Goal: Task Accomplishment & Management: Manage account settings

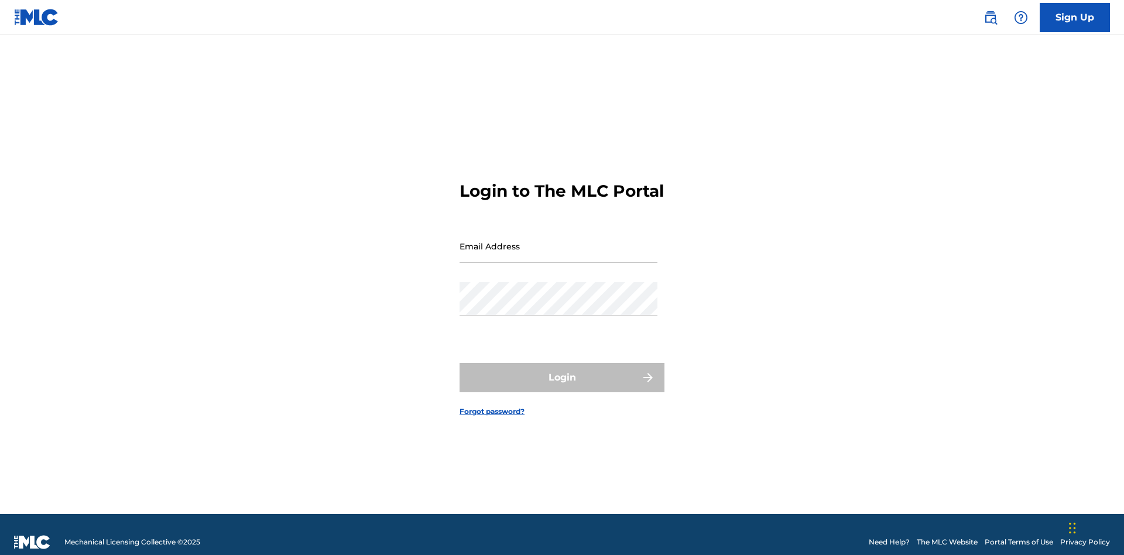
scroll to position [15, 0]
click at [558, 241] on input "Email Address" at bounding box center [558, 245] width 198 height 33
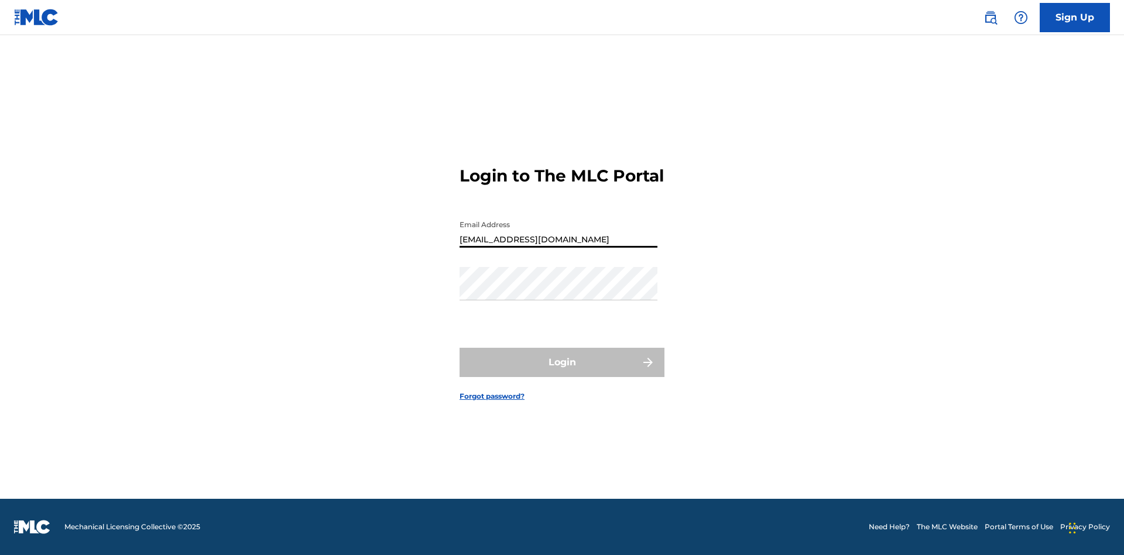
type input "CleoSongwriter@gmail.com"
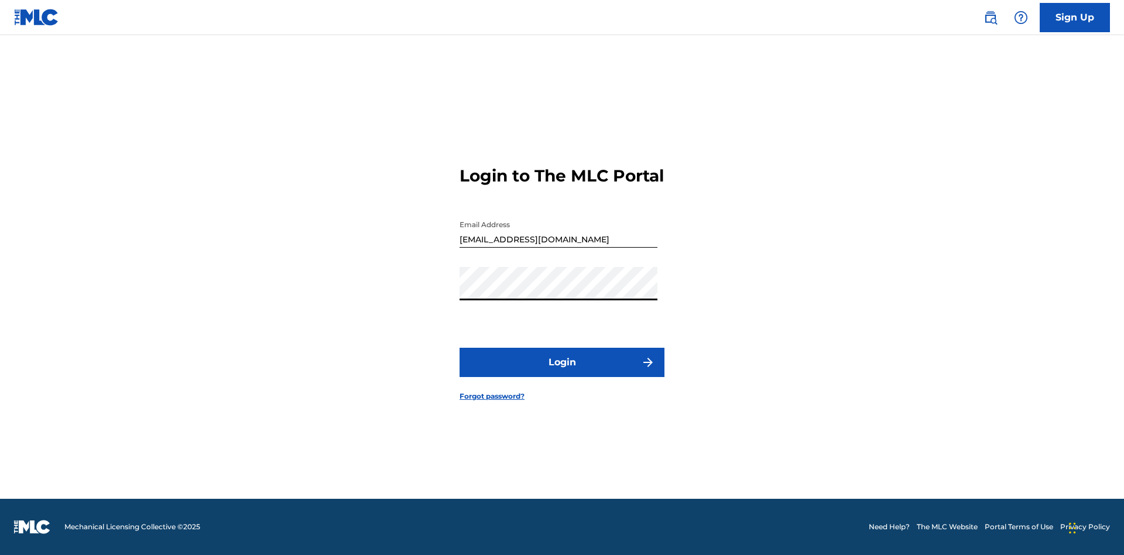
click at [562, 372] on button "Login" at bounding box center [561, 362] width 205 height 29
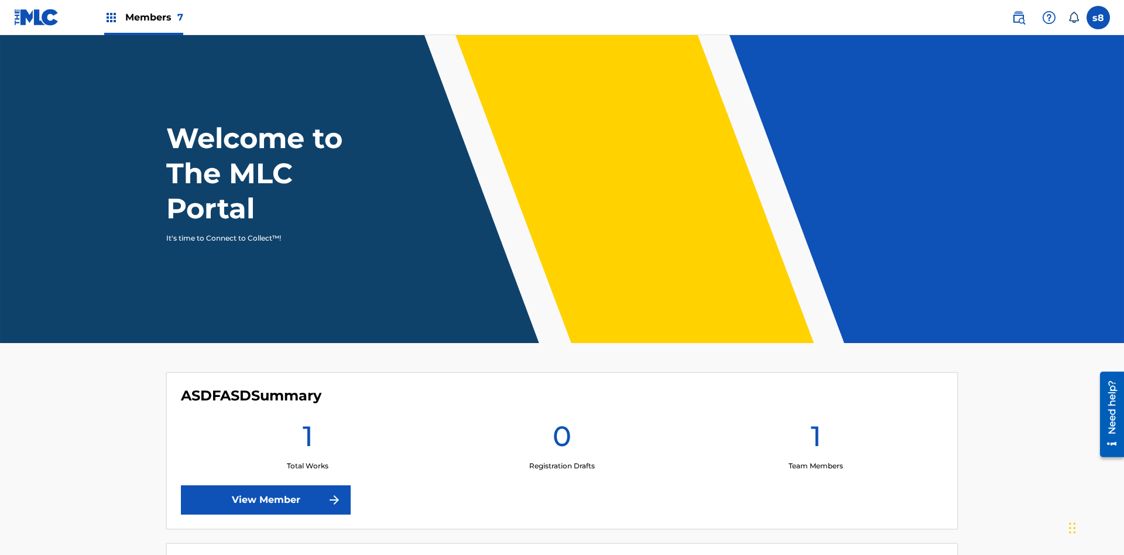
scroll to position [50, 0]
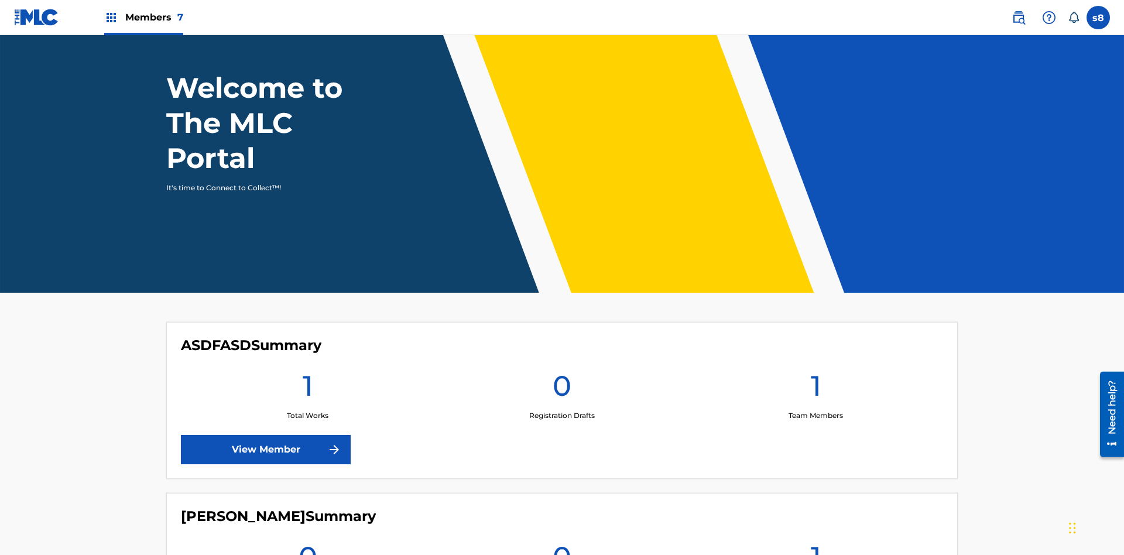
click at [1098, 17] on label at bounding box center [1097, 17] width 23 height 23
click at [1098, 18] on input "s8 skLNbl2K1d 8S1FplcgfH cleosongwriter@gmail.com Notification Preferences Prof…" at bounding box center [1098, 18] width 0 height 0
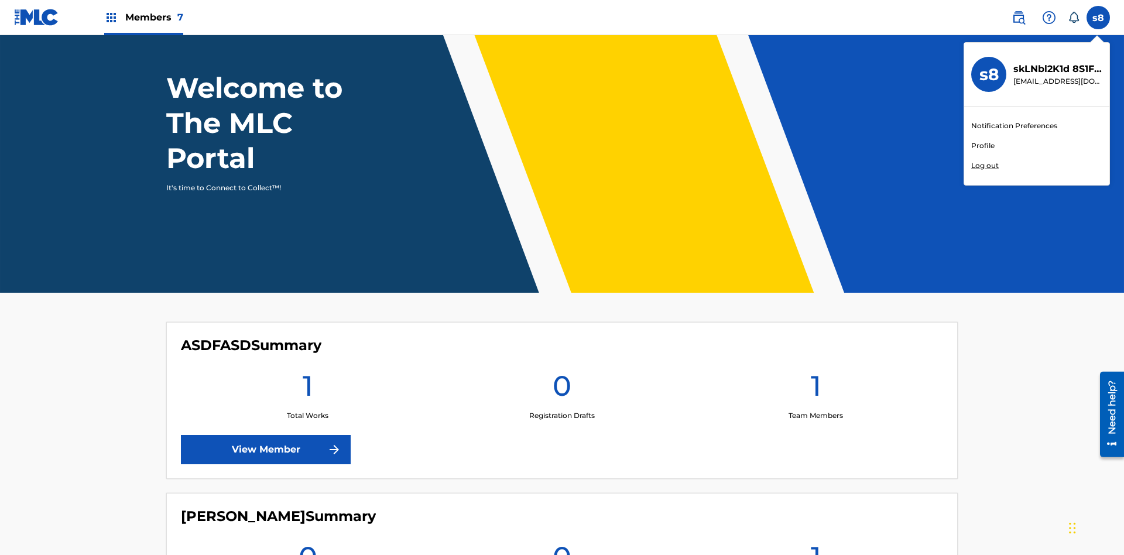
scroll to position [0, 0]
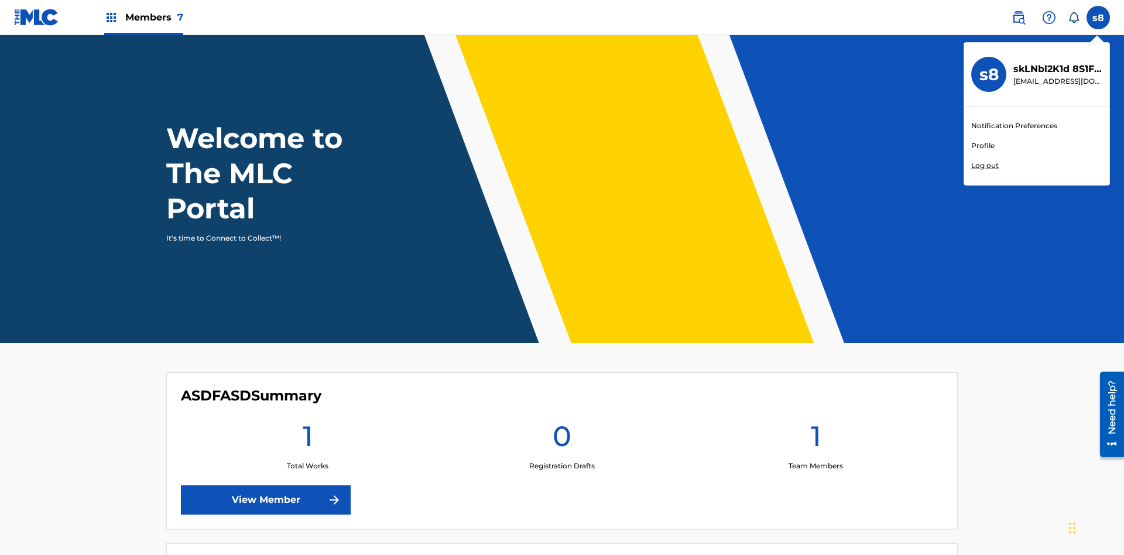
click at [982, 146] on link "Profile" at bounding box center [982, 145] width 23 height 11
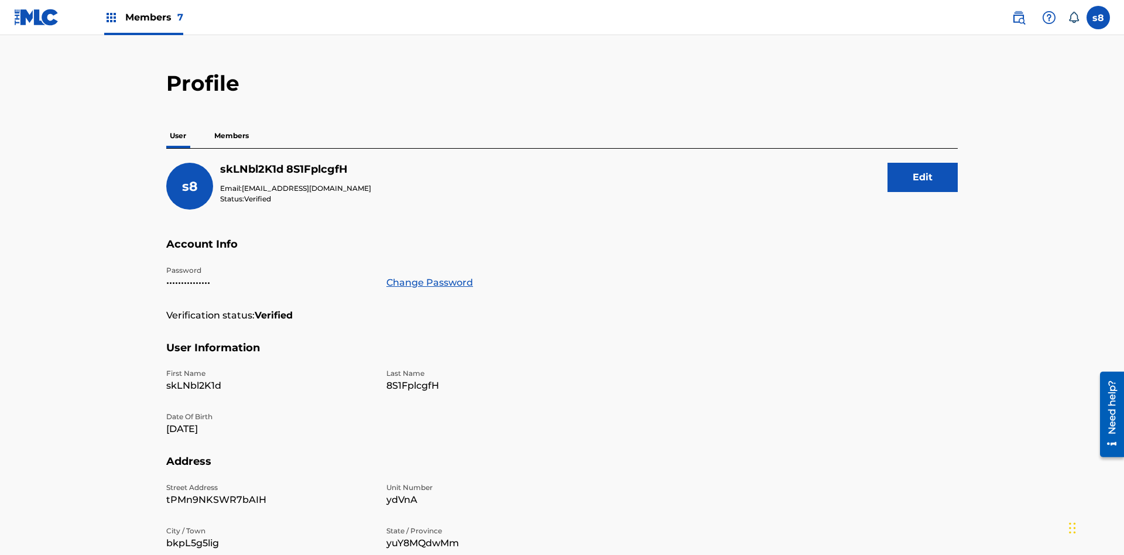
click at [922, 163] on button "Edit" at bounding box center [922, 177] width 70 height 29
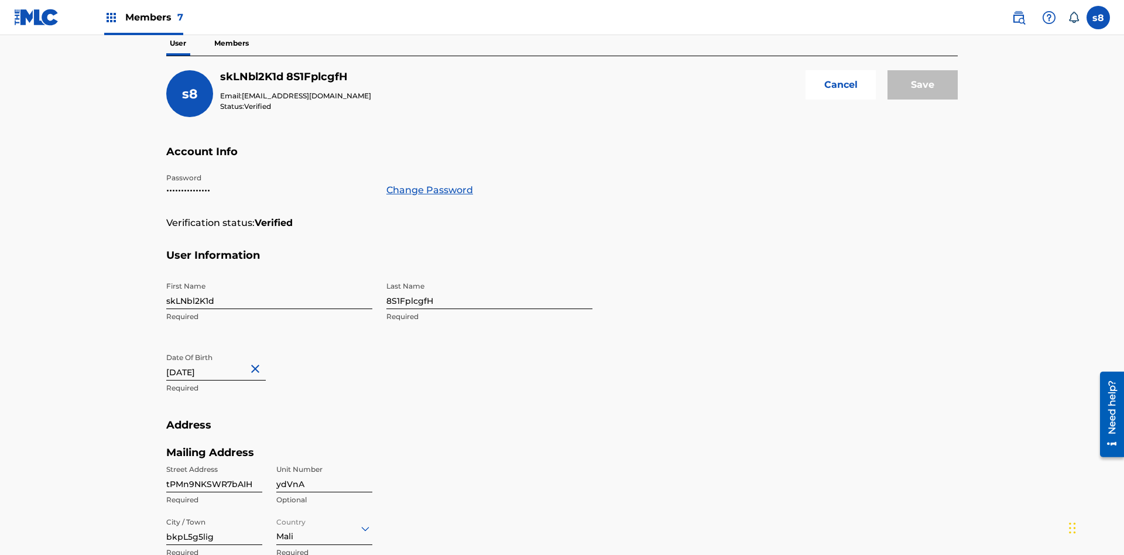
click at [269, 276] on input "skLNbl2K1d" at bounding box center [269, 292] width 206 height 33
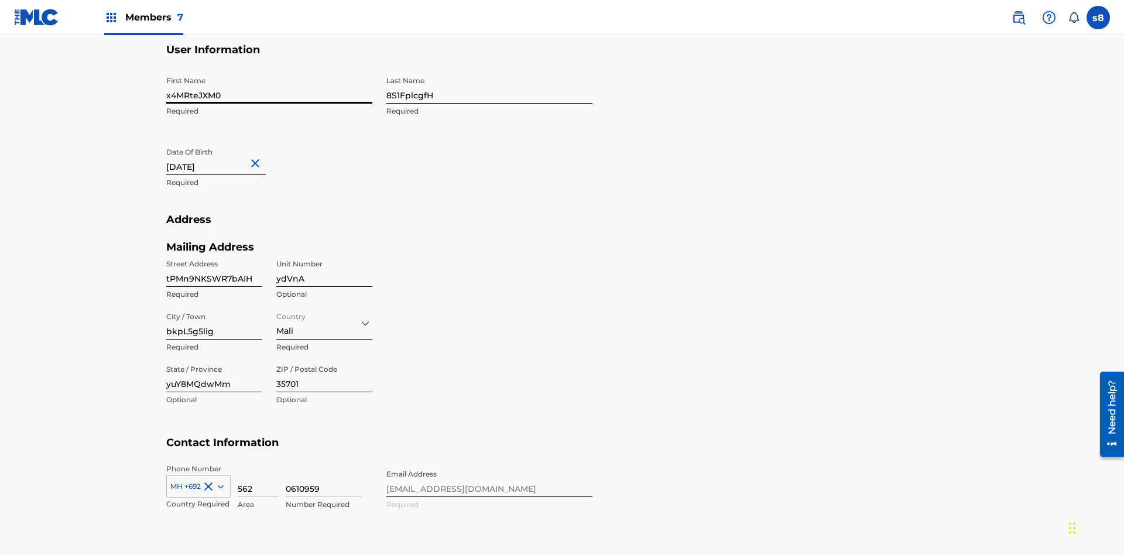
type input "x4MRteJXM0"
click at [489, 87] on input "8S1FplcgfH" at bounding box center [489, 86] width 206 height 33
type input "ft1qU24xvZ"
click at [225, 142] on input "April 12 2024" at bounding box center [215, 158] width 99 height 33
select select "3"
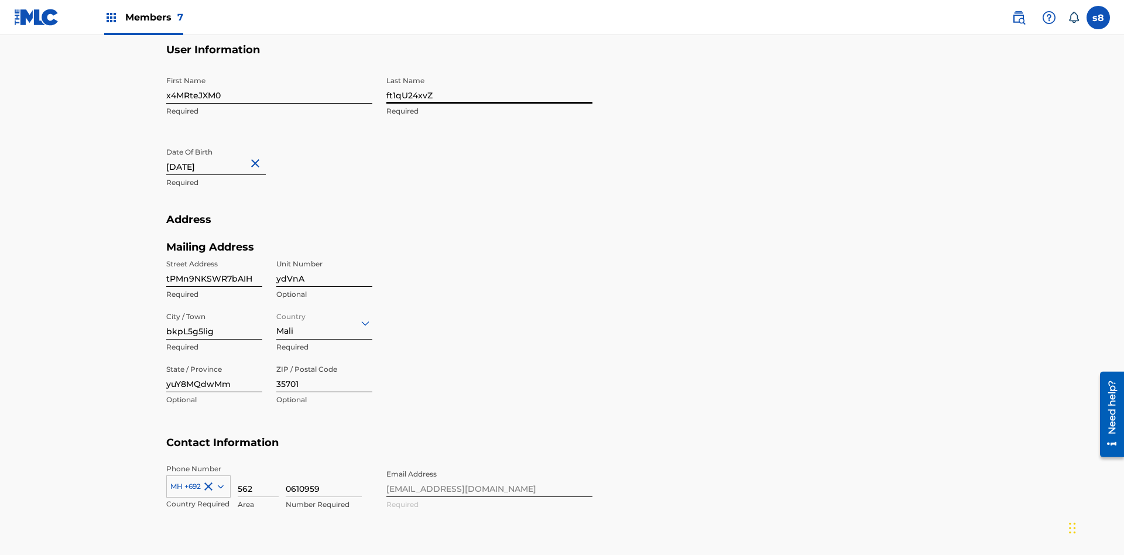
select select "2024"
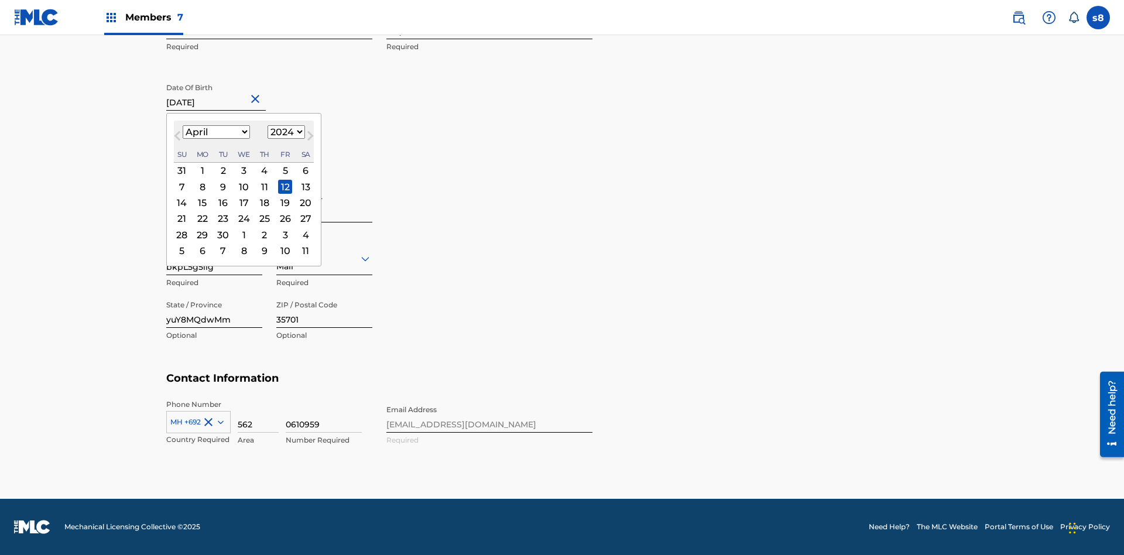
click at [215, 132] on select "January February March April May June July August September October November De…" at bounding box center [216, 131] width 67 height 13
select select "8"
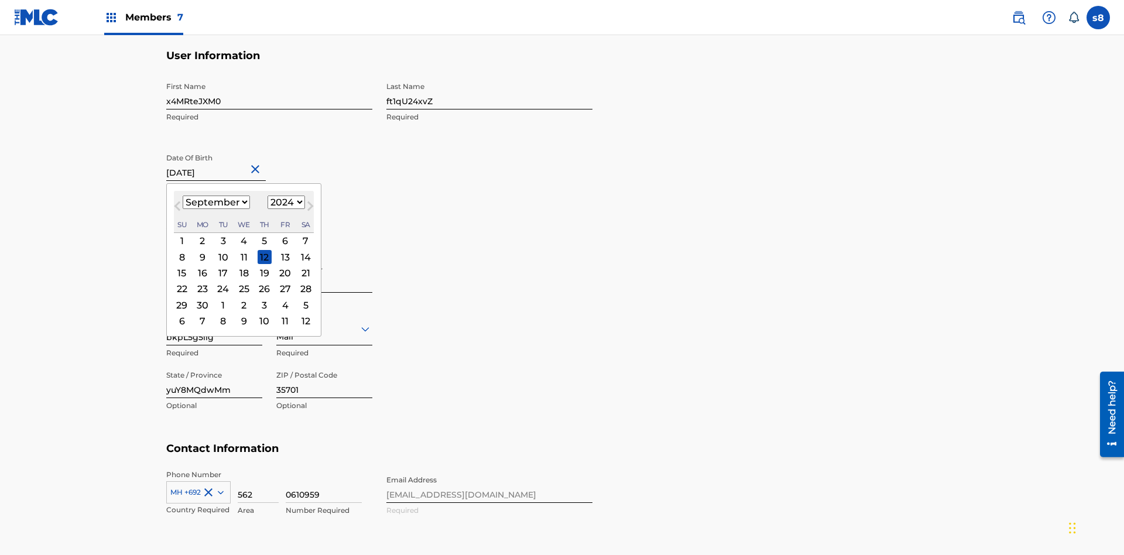
click at [284, 202] on select "1900 1901 1902 1903 1904 1905 1906 1907 1908 1909 1910 1911 1912 1913 1914 1915…" at bounding box center [285, 201] width 37 height 13
select select "2024"
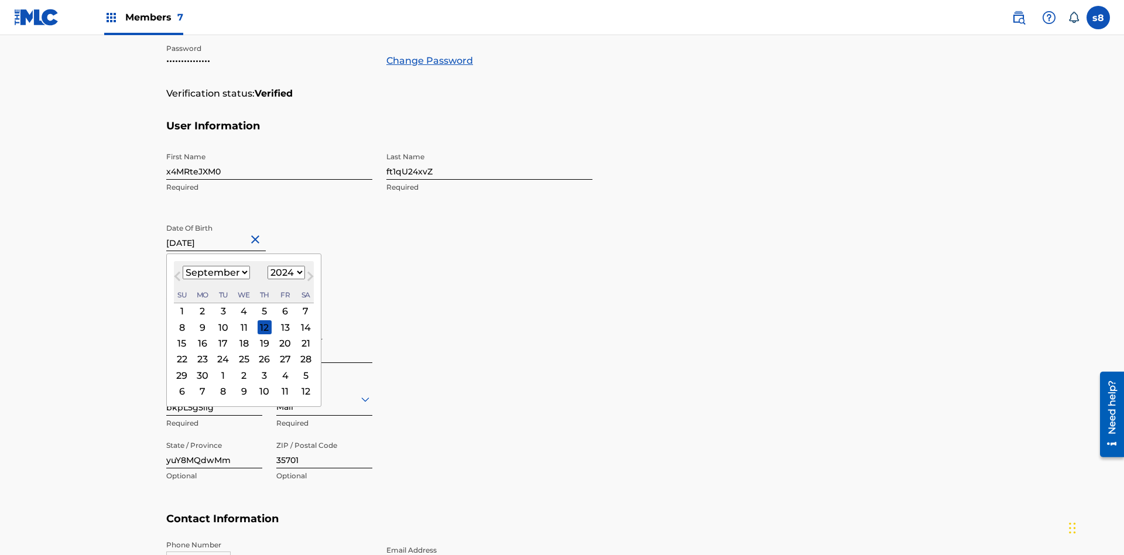
click at [284, 273] on select "1900 1901 1902 1903 1904 1905 1906 1907 1908 1909 1910 1911 1912 1913 1914 1915…" at bounding box center [285, 272] width 37 height 13
click at [181, 336] on div "15" at bounding box center [182, 343] width 14 height 14
type input "September 15 2024"
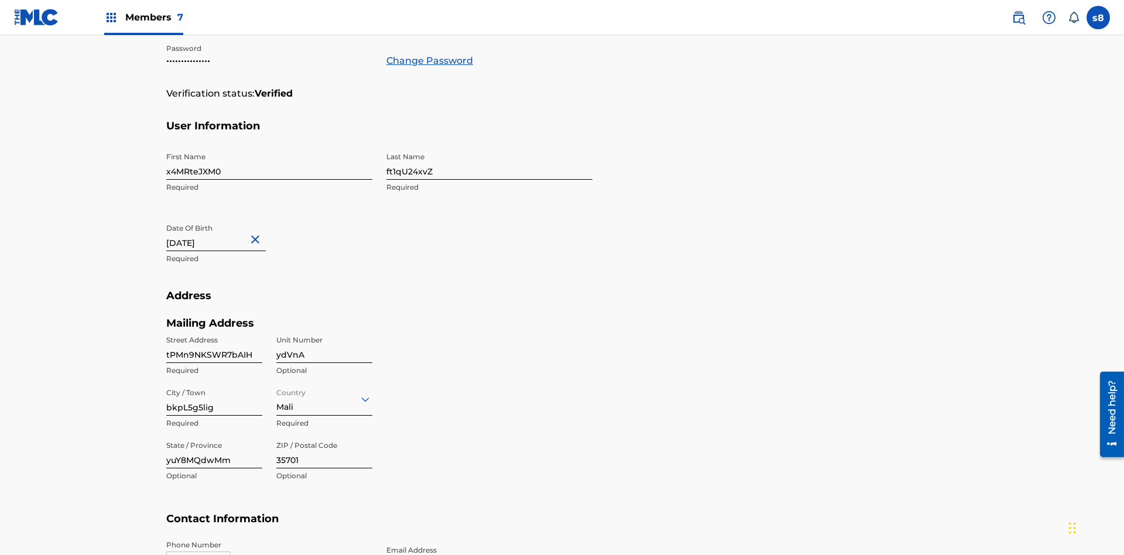
scroll to position [383, 0]
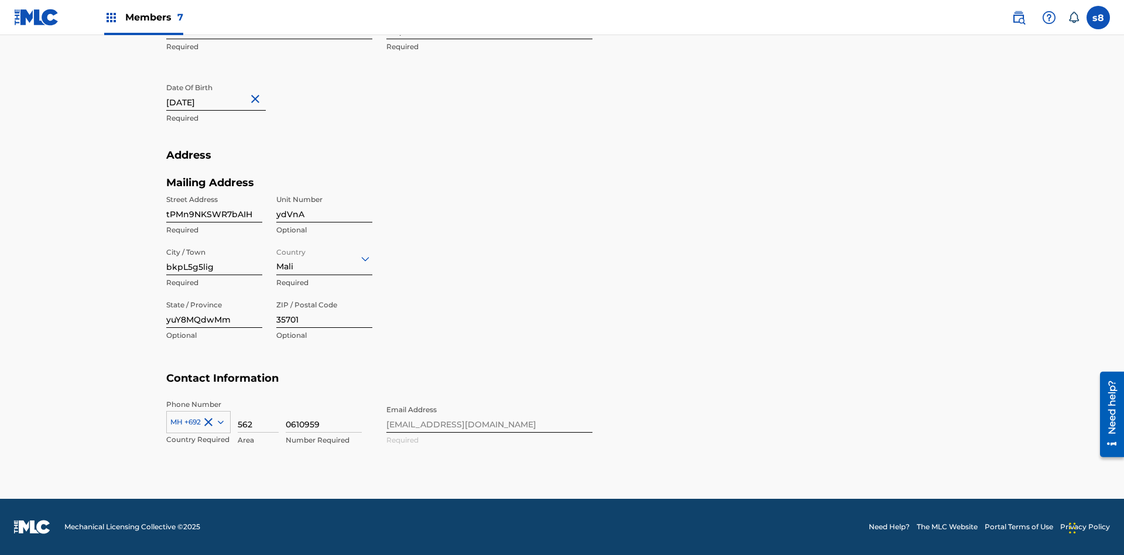
click at [214, 205] on input "tPMn9NKSWR7bAIH" at bounding box center [214, 205] width 96 height 33
type input "W9CTcqmQXd8QDzy"
click at [324, 205] on input "ydVnA" at bounding box center [324, 205] width 96 height 33
type input "mLMrB"
click at [214, 258] on input "bkpL5g5lig" at bounding box center [214, 258] width 96 height 33
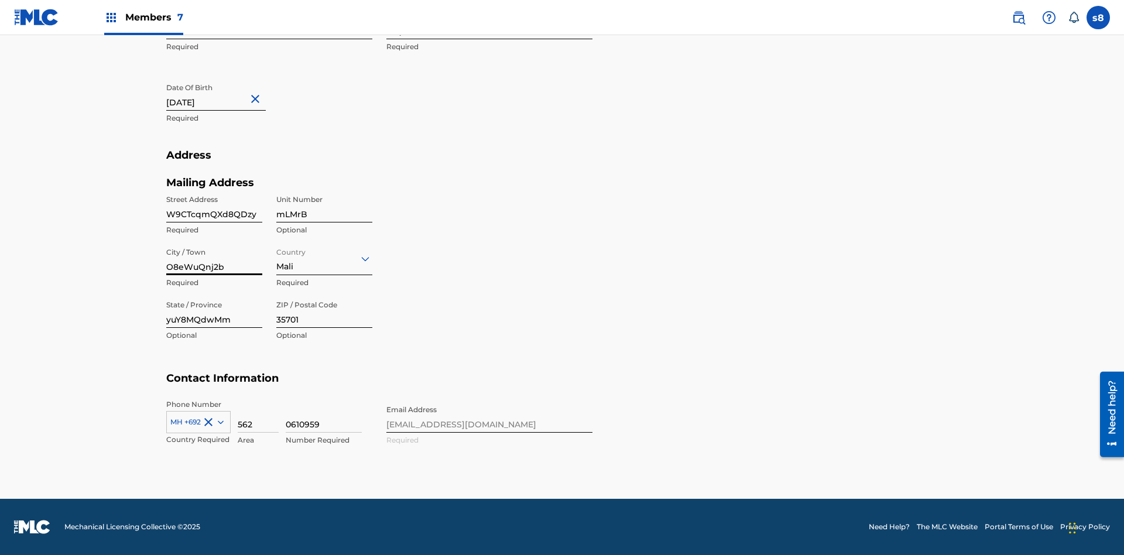
type input "O8eWuQnj2b"
click at [277, 258] on input "Country" at bounding box center [277, 258] width 2 height 12
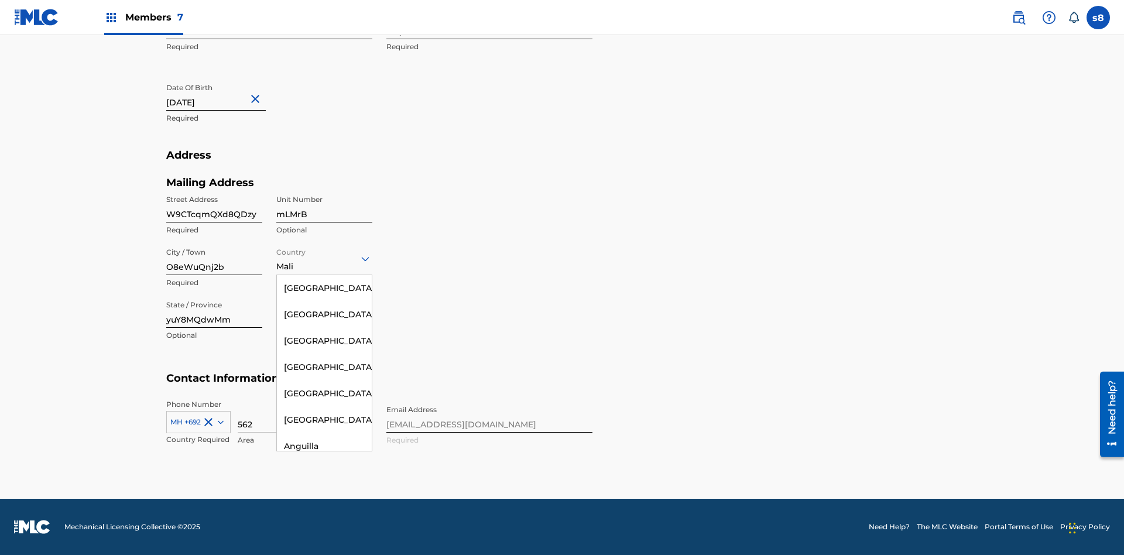
scroll to position [3269, 0]
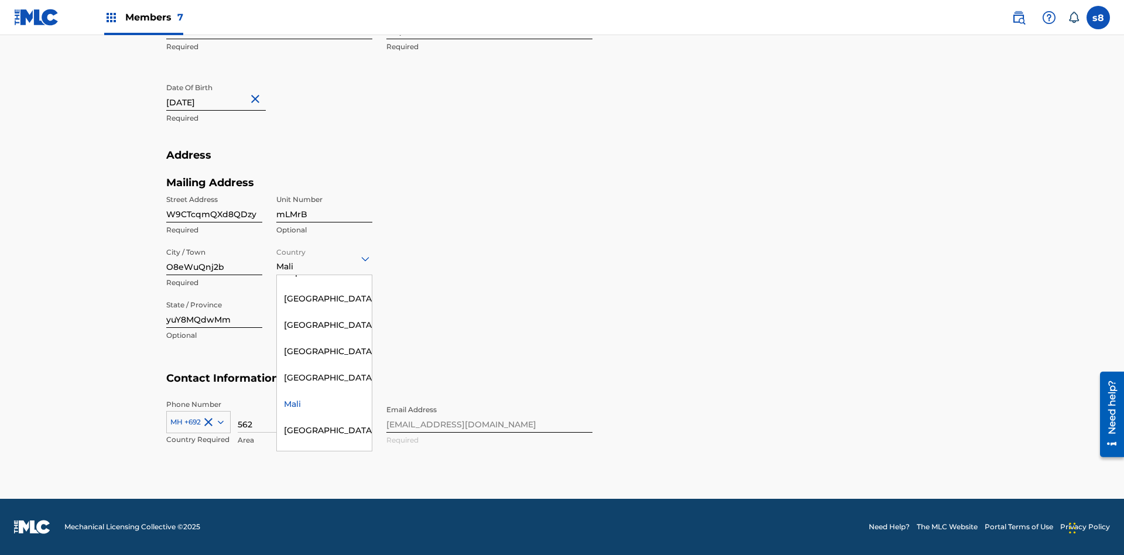
click at [324, 541] on div "Mauritius" at bounding box center [324, 548] width 95 height 26
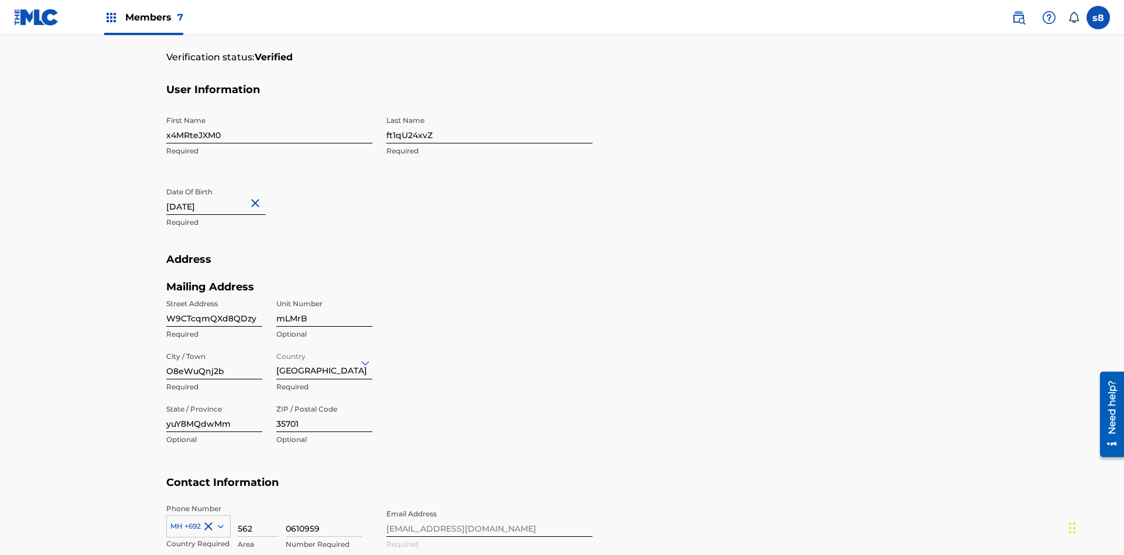
click at [214, 399] on input "yuY8MQdwMm" at bounding box center [214, 415] width 96 height 33
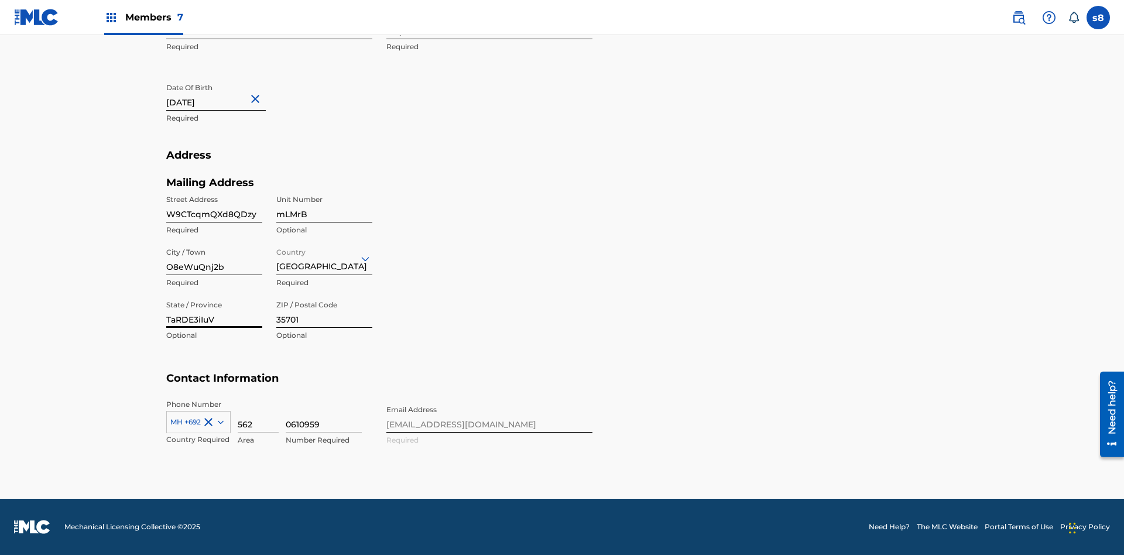
type input "TaRDE3iIuV"
click at [324, 311] on input "35701" at bounding box center [324, 310] width 96 height 33
type input "81545"
click at [218, 421] on icon at bounding box center [221, 422] width 6 height 4
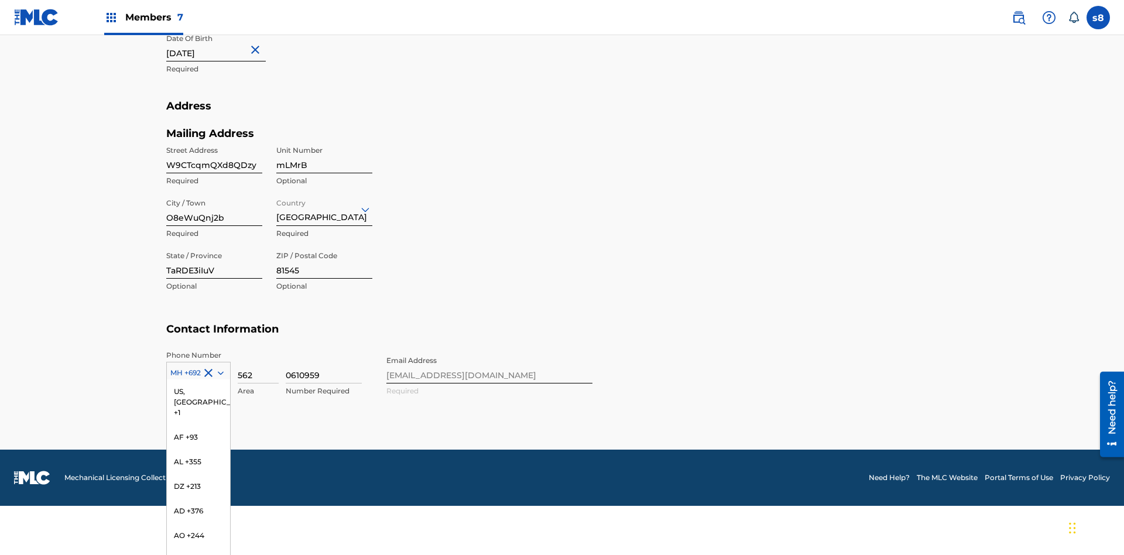
scroll to position [2831, 0]
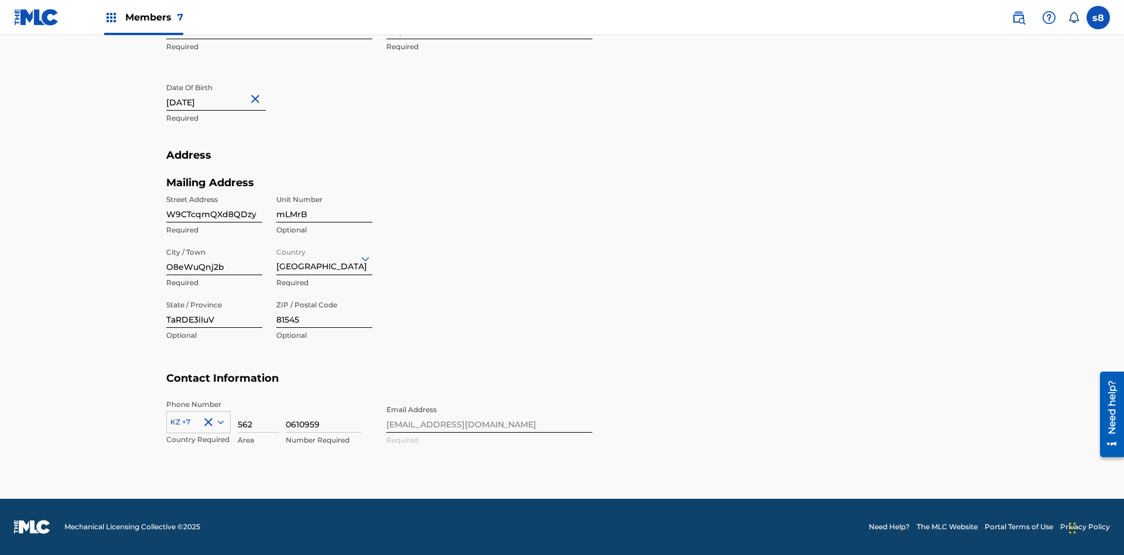
scroll to position [383, 0]
click at [258, 415] on input "562" at bounding box center [258, 415] width 41 height 33
type input "521"
click at [324, 415] on input "0610959" at bounding box center [324, 415] width 76 height 33
